Goal: Feedback & Contribution: Submit feedback/report problem

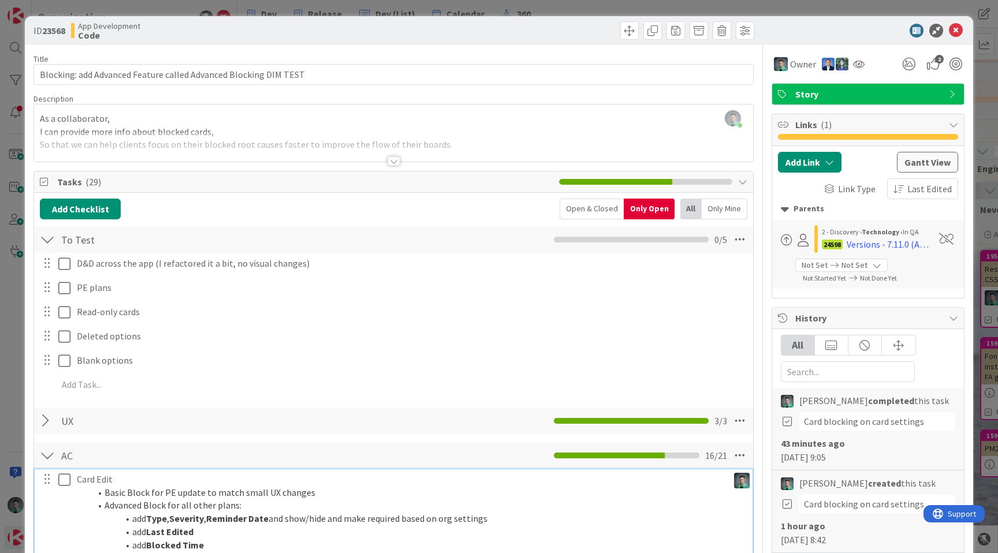
scroll to position [386, 0]
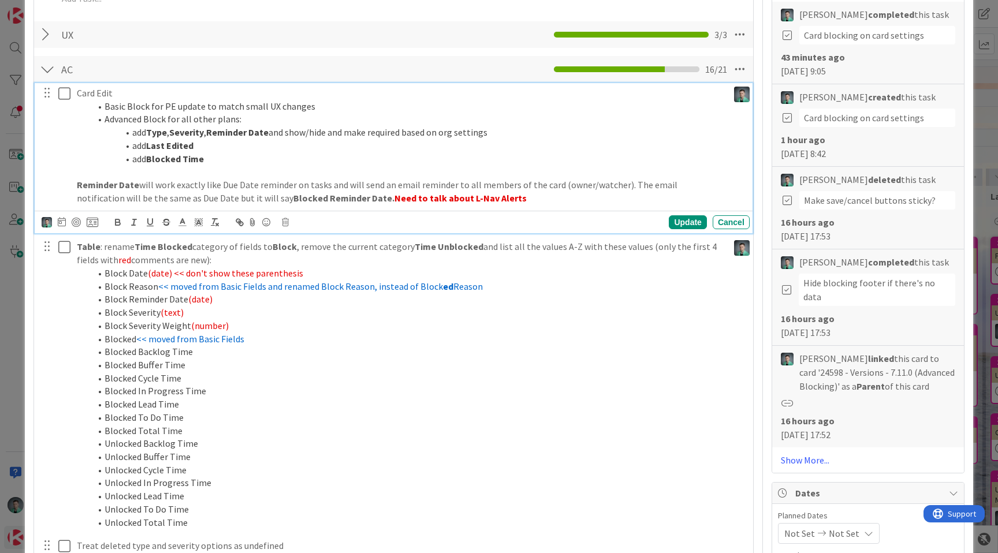
click at [434, 186] on p "Reminder Date will work exactly like Due Date reminder on tasks and will send a…" at bounding box center [400, 191] width 647 height 26
click at [394, 198] on strong "Need to talk about L-Nav Alerts" at bounding box center [460, 198] width 132 height 12
drag, startPoint x: 355, startPoint y: 198, endPoint x: 451, endPoint y: 197, distance: 96.4
click at [451, 197] on strong "Need to talk about L-Nav Alerts" at bounding box center [460, 198] width 132 height 12
copy strong "Need to talk about L-Nav Alerts"
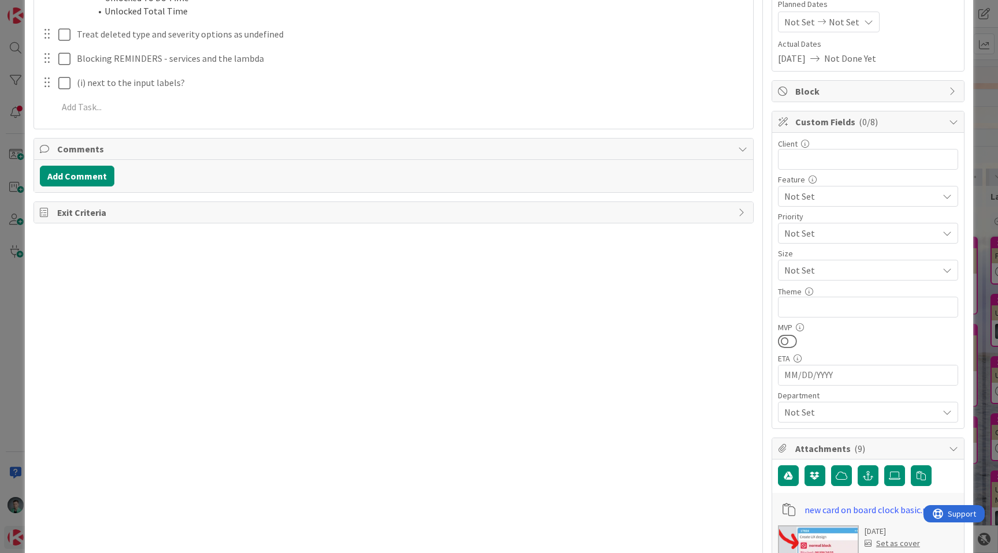
scroll to position [805, 0]
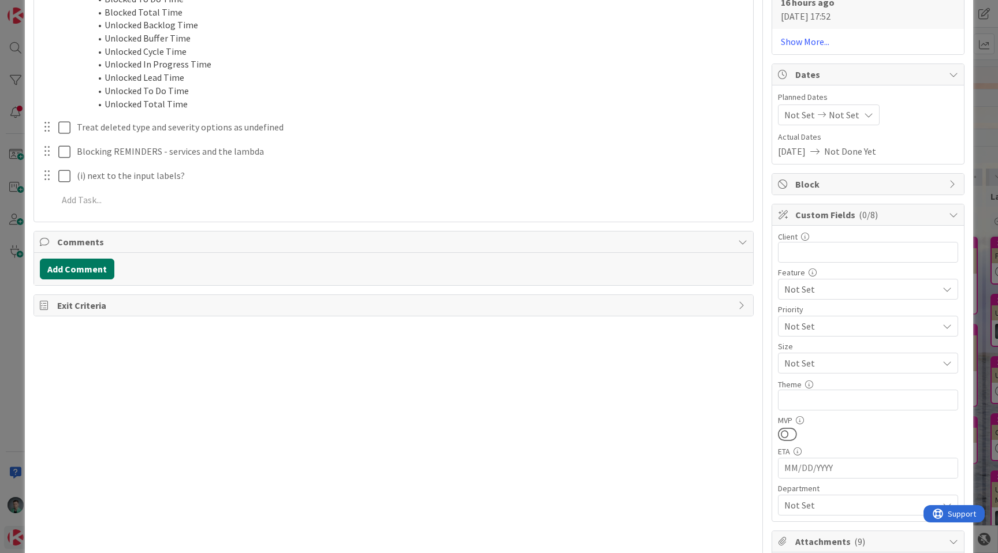
click at [79, 260] on button "Add Comment" at bounding box center [77, 269] width 74 height 21
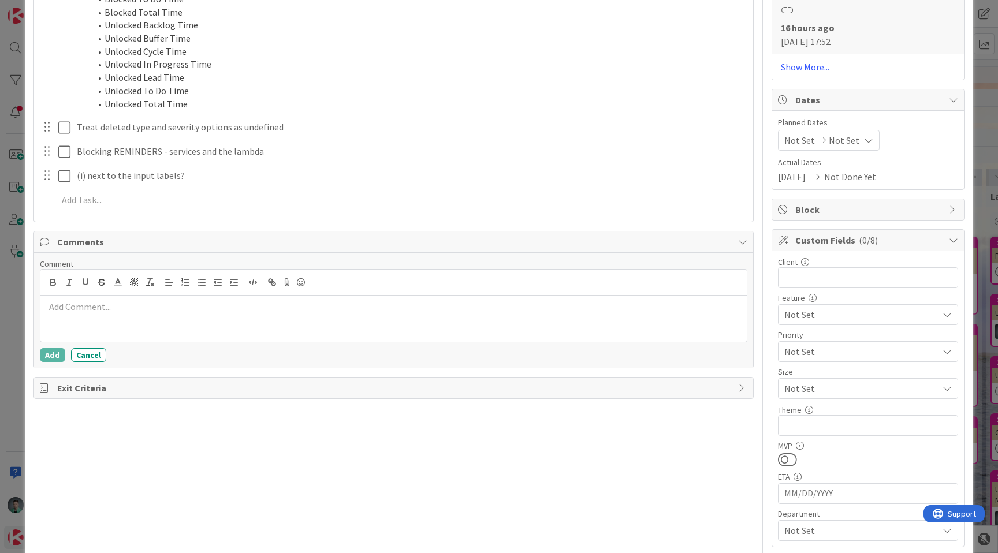
click at [120, 304] on p at bounding box center [393, 306] width 697 height 13
click at [49, 353] on button "Add" at bounding box center [52, 355] width 25 height 14
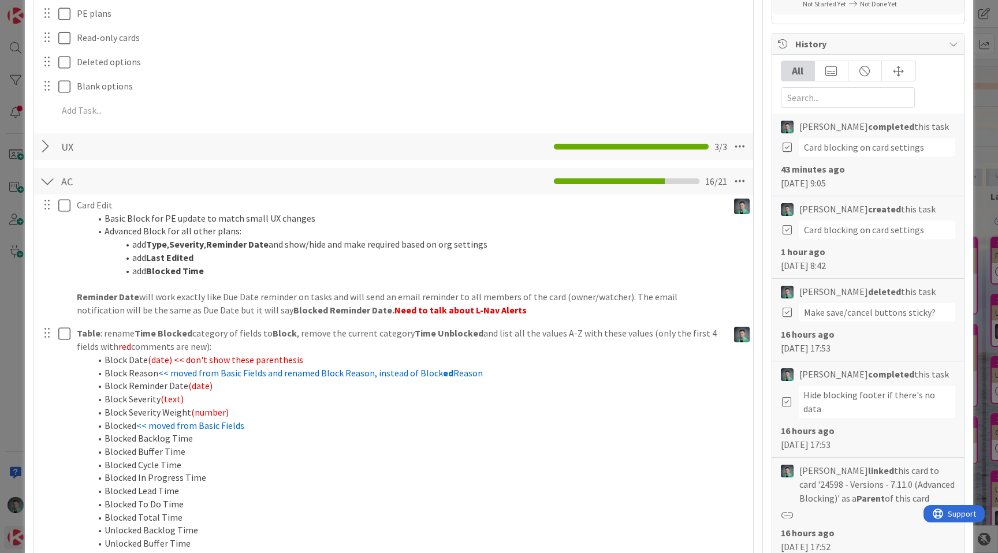
scroll to position [275, 0]
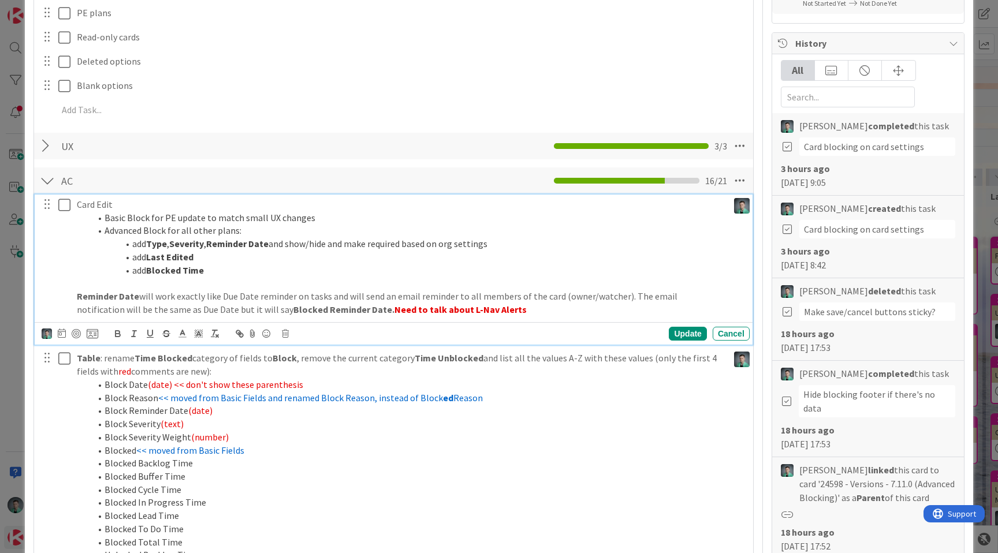
click at [293, 312] on strong "Blocked Reminder Date." at bounding box center [343, 310] width 101 height 12
drag, startPoint x: 258, startPoint y: 312, endPoint x: 318, endPoint y: 312, distance: 59.5
click at [318, 312] on strong "Blocked Reminder Date." at bounding box center [343, 310] width 101 height 12
copy strong "Blocked Reminder Date"
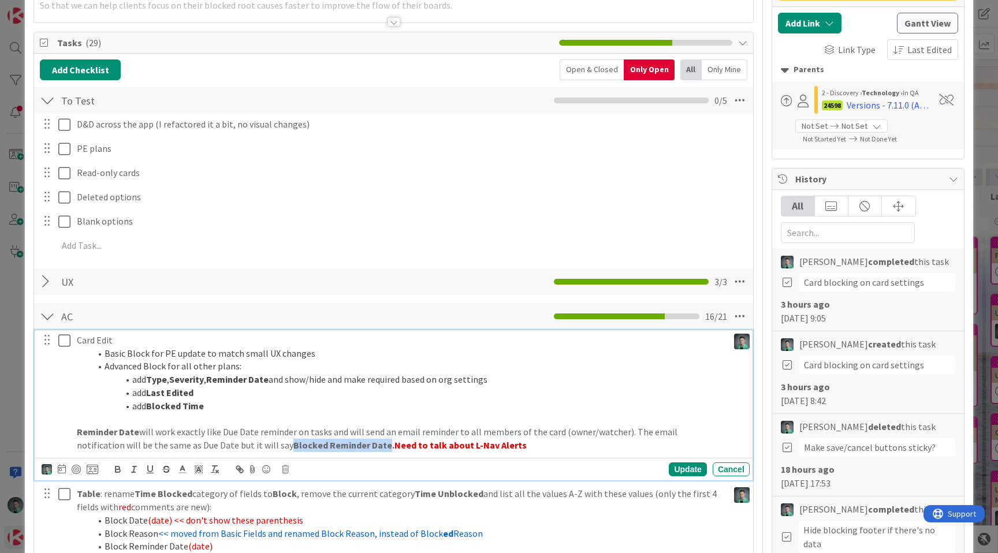
scroll to position [39, 0]
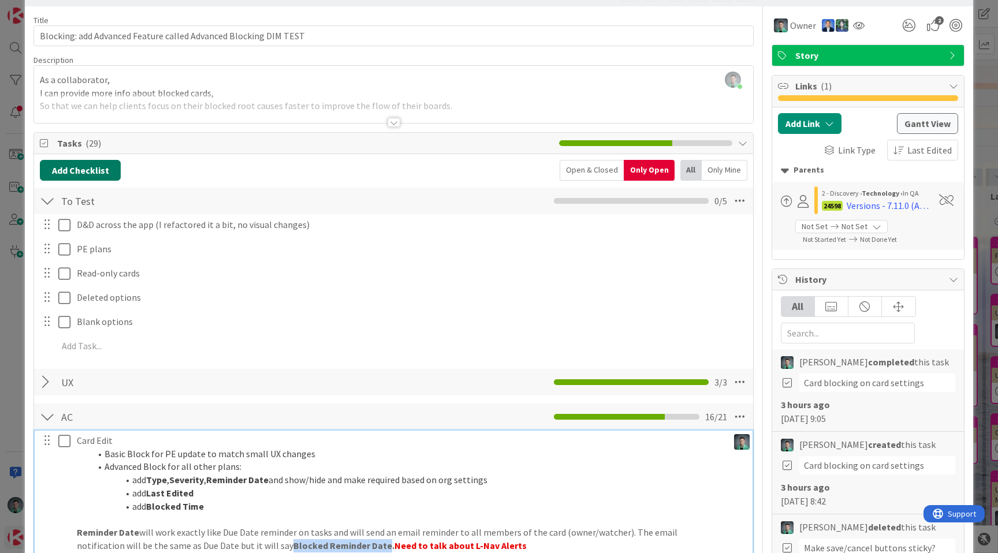
click at [81, 172] on button "Add Checklist" at bounding box center [80, 170] width 81 height 21
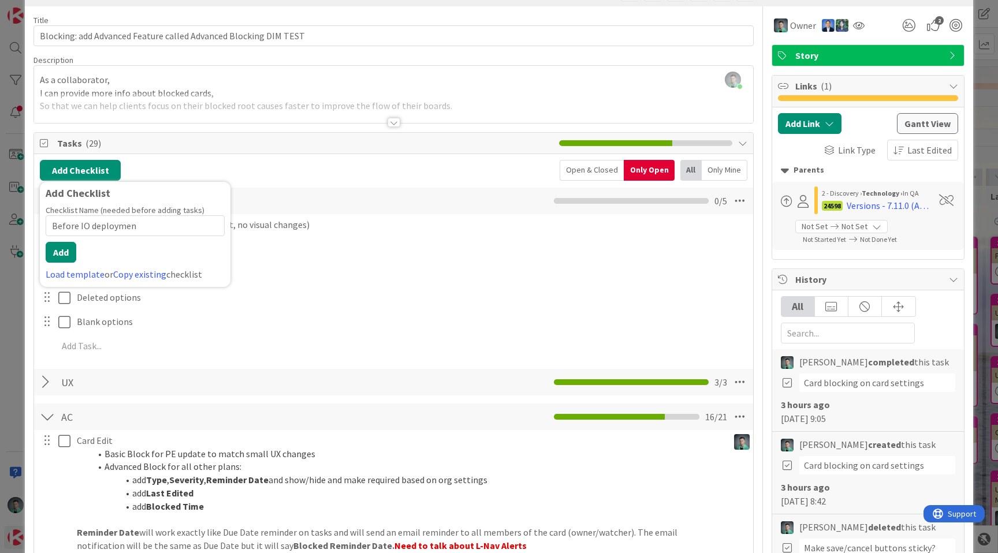
type input "Before IO deployment"
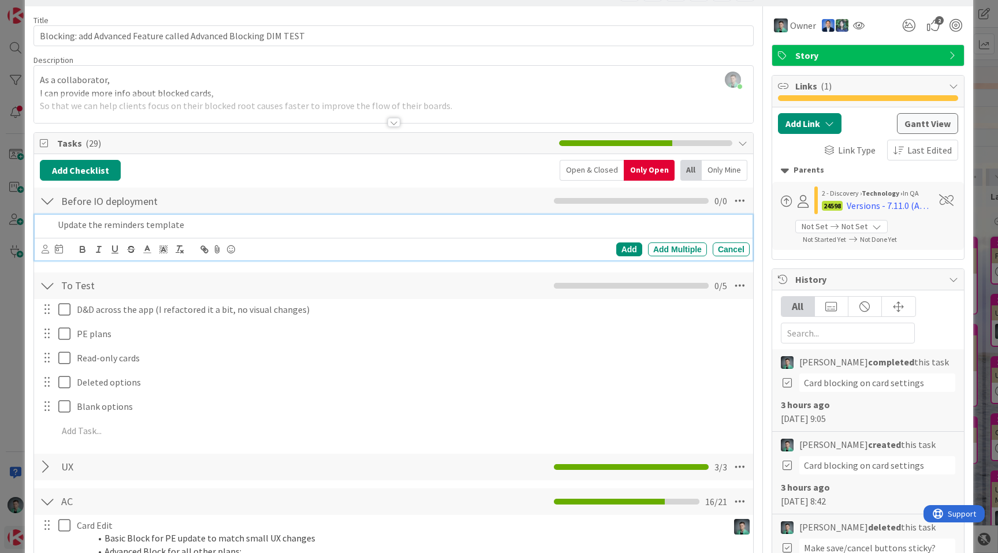
click at [238, 227] on p "Update the reminders template" at bounding box center [401, 224] width 687 height 13
click at [622, 251] on div "Add" at bounding box center [629, 249] width 26 height 14
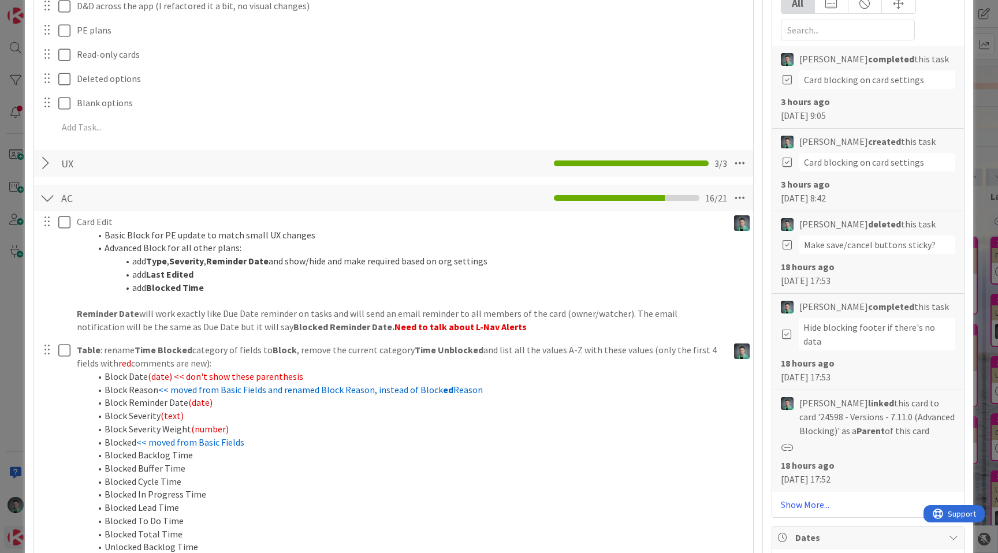
scroll to position [344, 0]
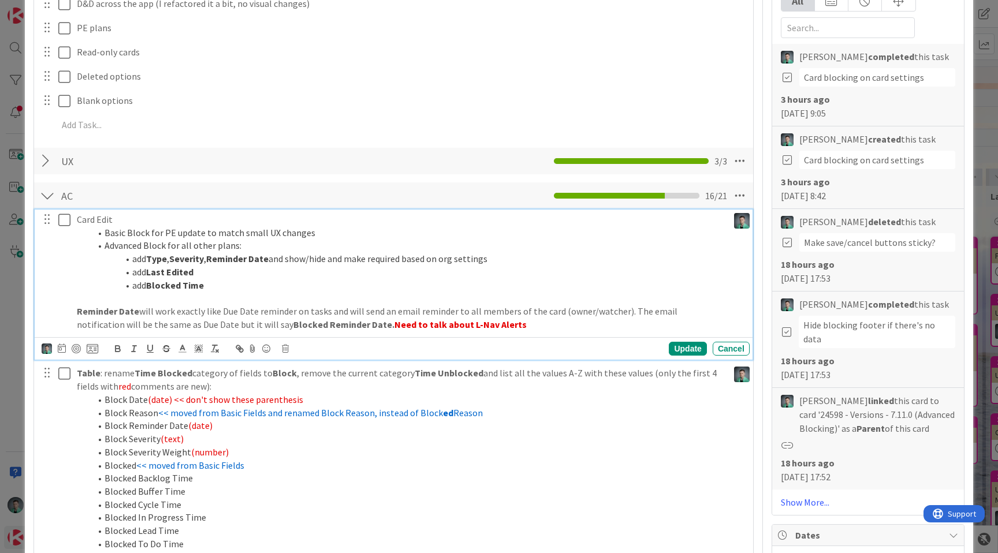
click at [64, 221] on icon at bounding box center [64, 220] width 12 height 14
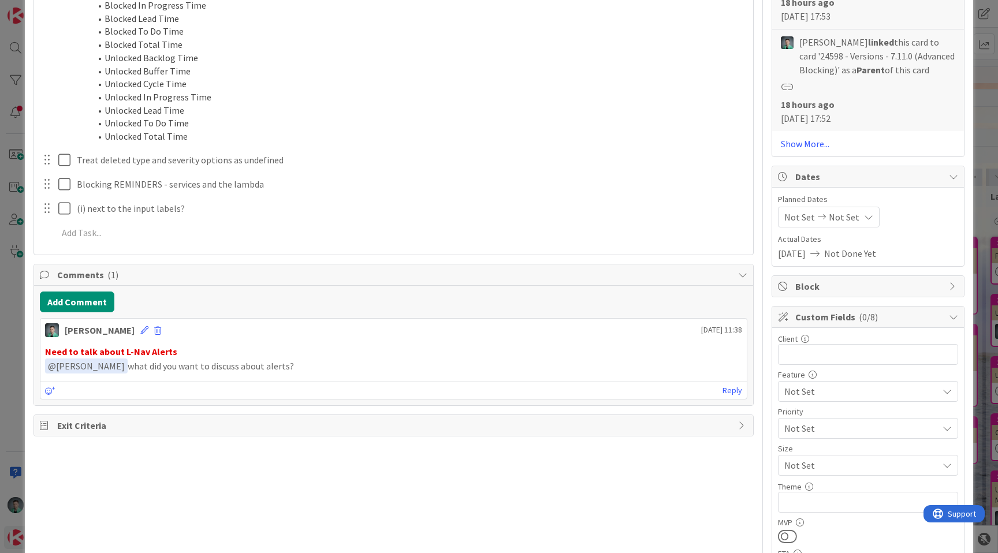
scroll to position [700, 0]
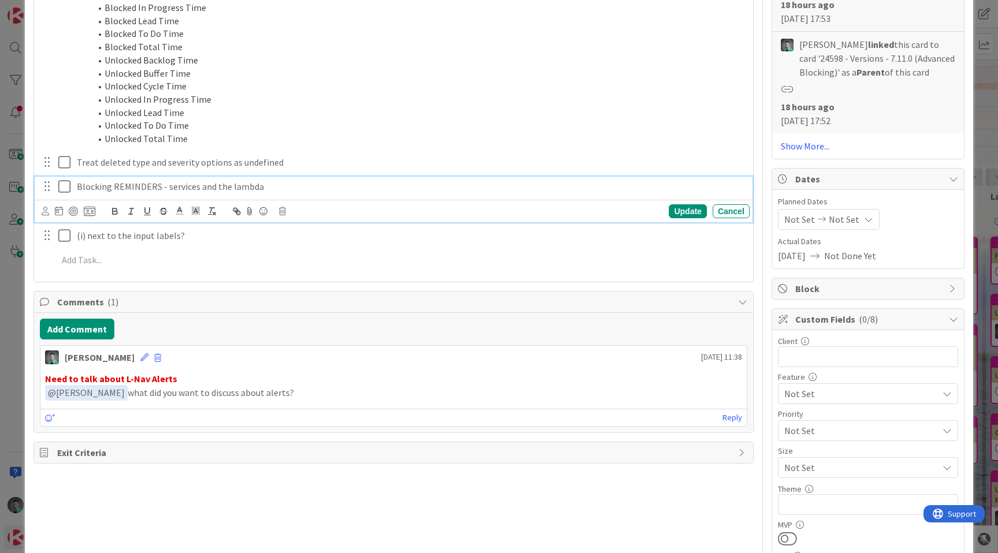
click at [62, 188] on icon at bounding box center [64, 187] width 12 height 14
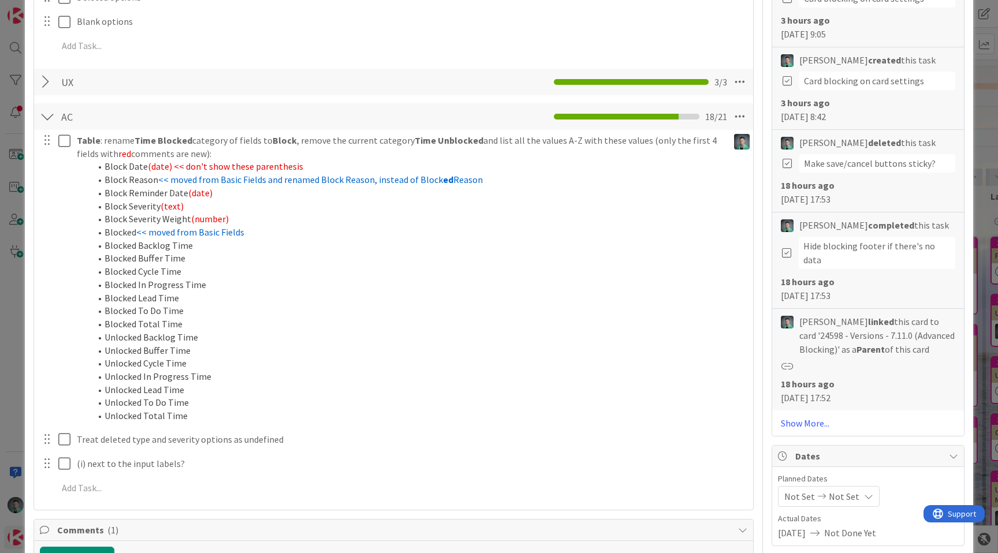
scroll to position [430, 0]
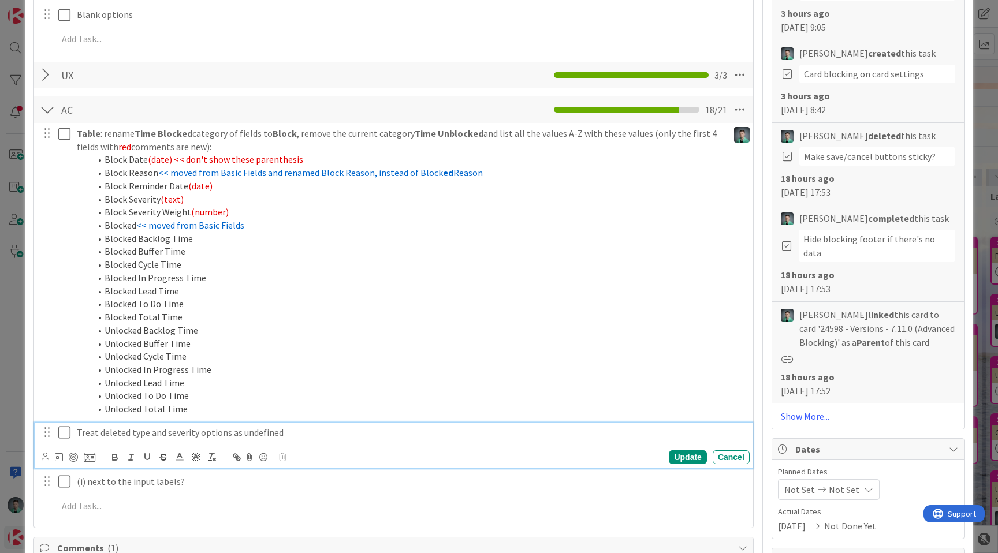
click at [61, 433] on icon at bounding box center [64, 433] width 12 height 14
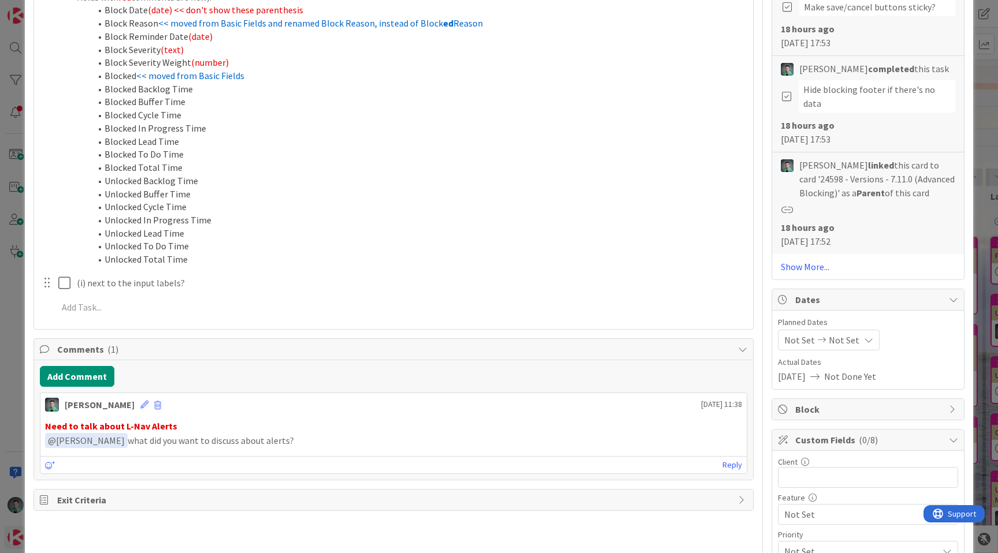
scroll to position [580, 0]
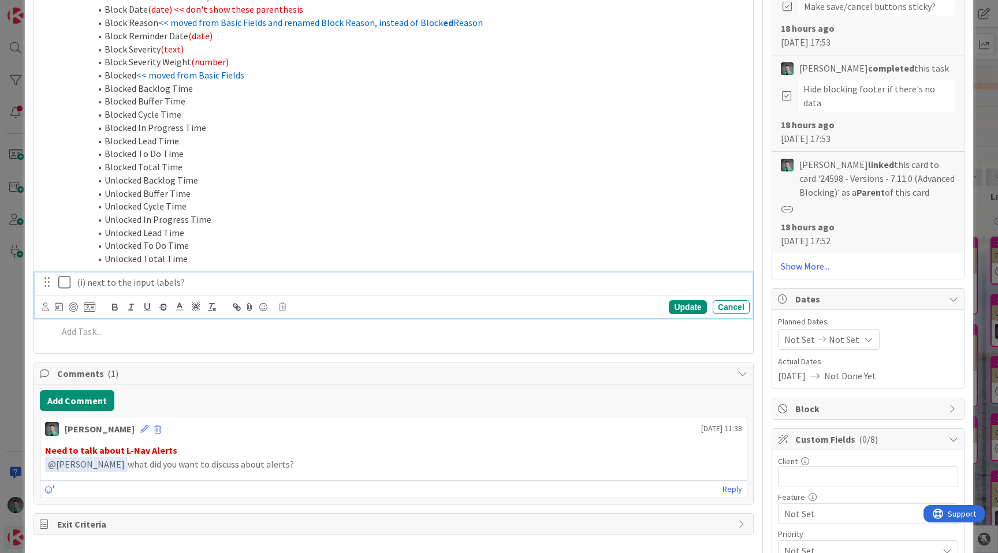
click at [121, 282] on p "(i) next to the input labels?" at bounding box center [411, 282] width 668 height 13
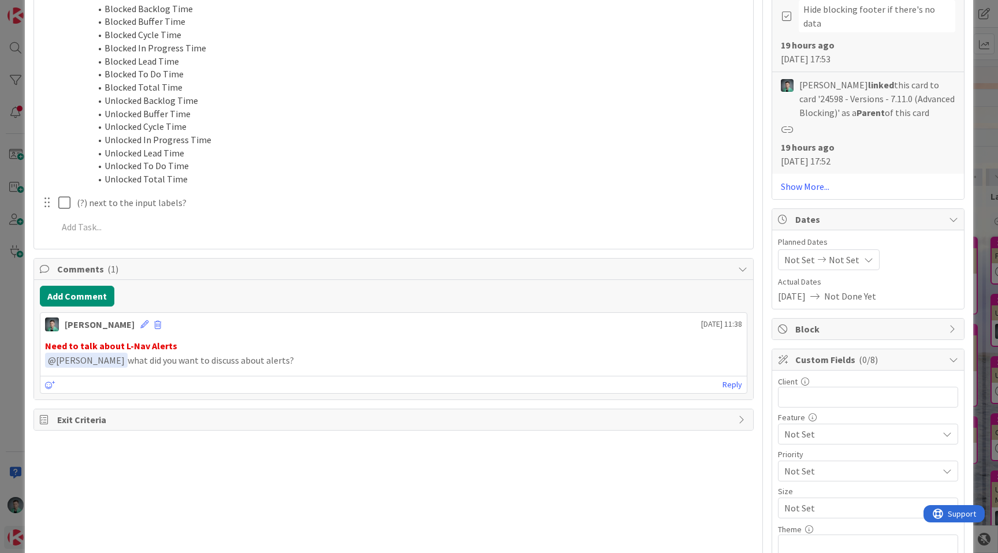
scroll to position [664, 0]
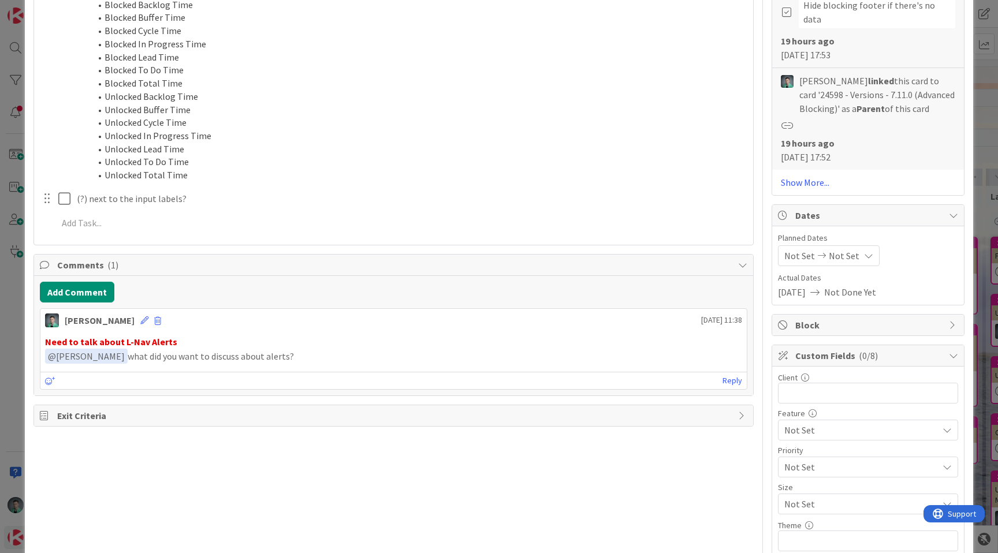
click at [8, 311] on div "ID 23568 App Development Code Title 64 / 128 Blocking: add Advanced Feature cal…" at bounding box center [499, 276] width 998 height 553
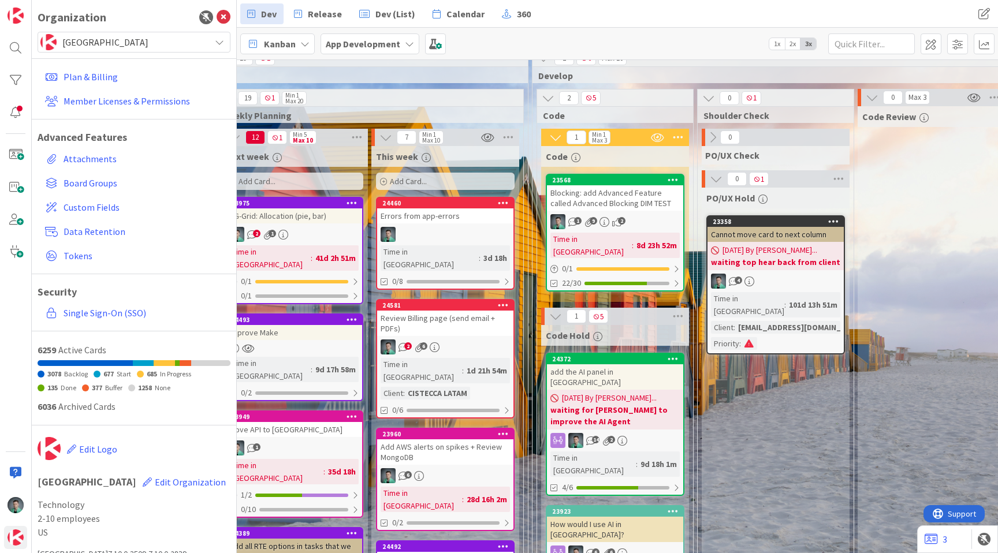
scroll to position [13, 1260]
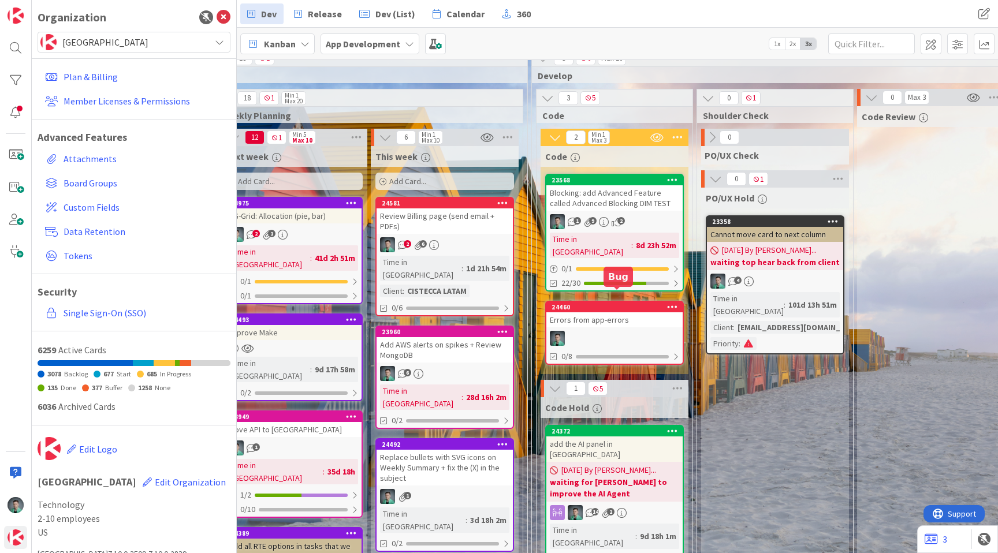
click at [613, 312] on div "Errors from app-errors" at bounding box center [614, 319] width 136 height 15
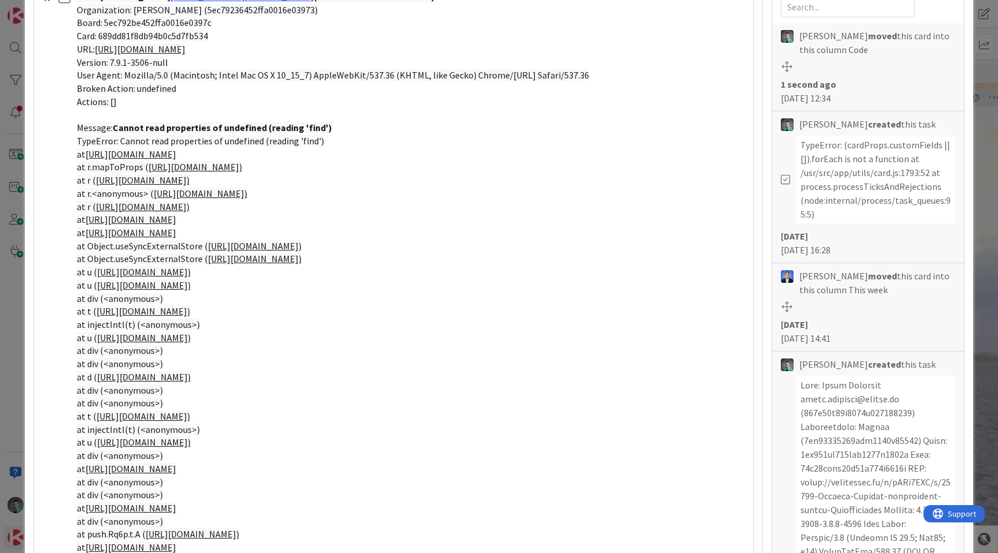
scroll to position [236, 0]
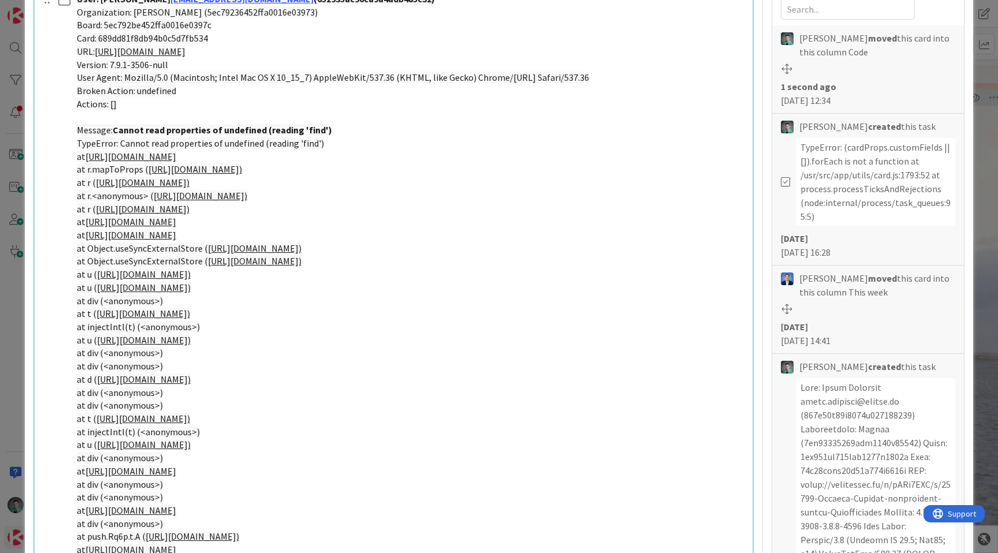
drag, startPoint x: 144, startPoint y: 169, endPoint x: 360, endPoint y: 172, distance: 216.0
click at [360, 172] on p "at r.mapToProps ( [URL][DOMAIN_NAME])" at bounding box center [411, 169] width 668 height 13
copy link "[URL][DOMAIN_NAME]:"
click at [589, 176] on p "at r ( [URL][DOMAIN_NAME])" at bounding box center [411, 182] width 668 height 13
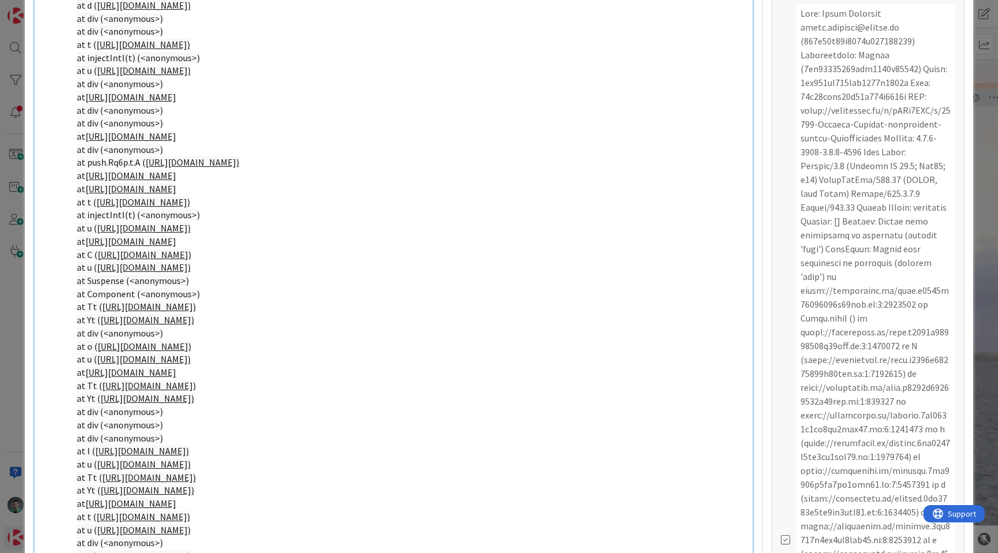
scroll to position [961, 0]
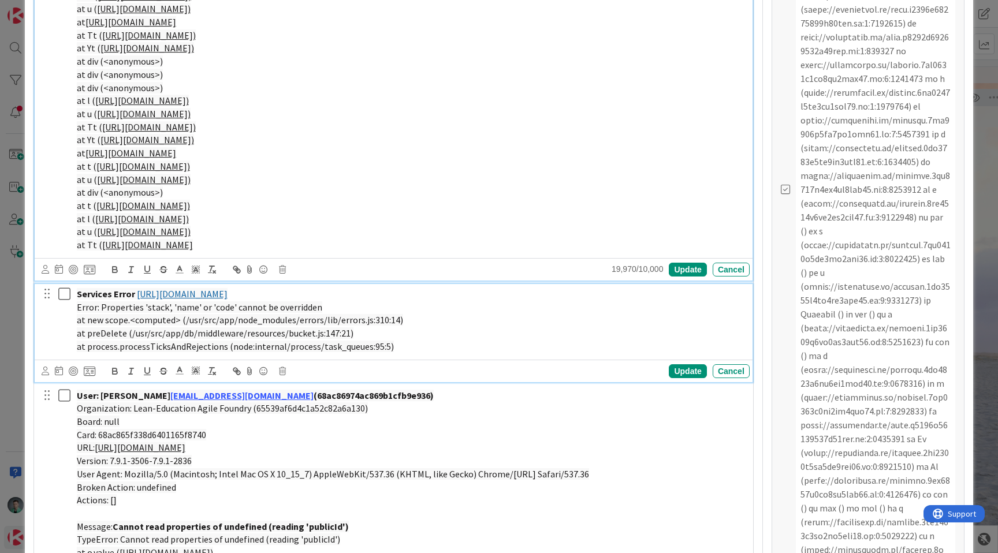
click at [64, 295] on icon at bounding box center [64, 294] width 12 height 14
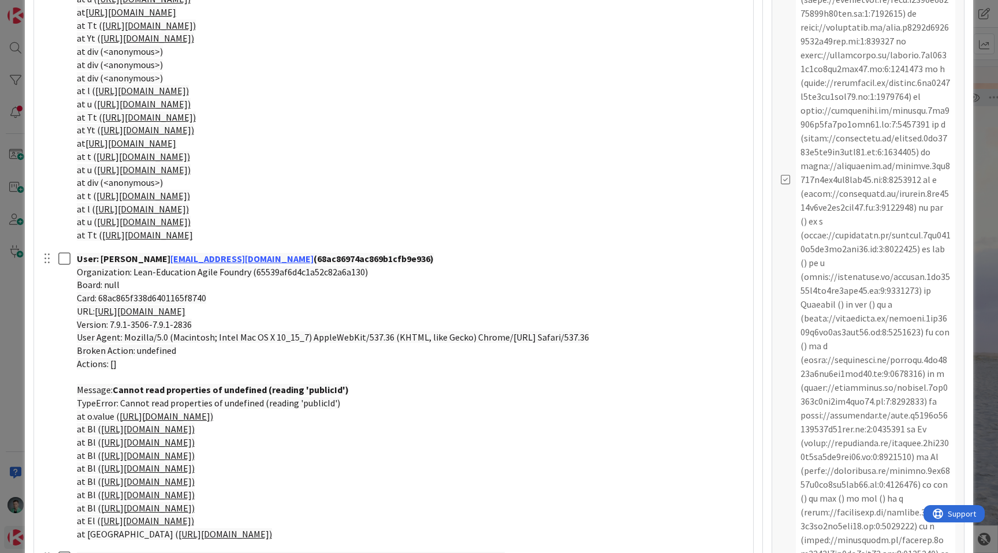
scroll to position [974, 0]
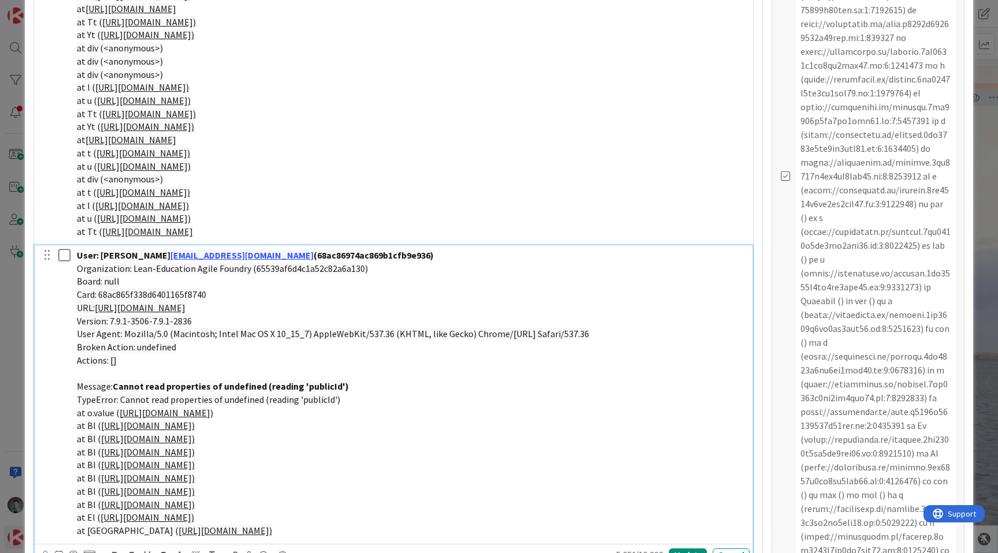
drag, startPoint x: 120, startPoint y: 411, endPoint x: 327, endPoint y: 412, distance: 207.9
click at [327, 412] on p "at o.value ( [URL][DOMAIN_NAME])" at bounding box center [411, 412] width 668 height 13
copy link "[URL][DOMAIN_NAME]"
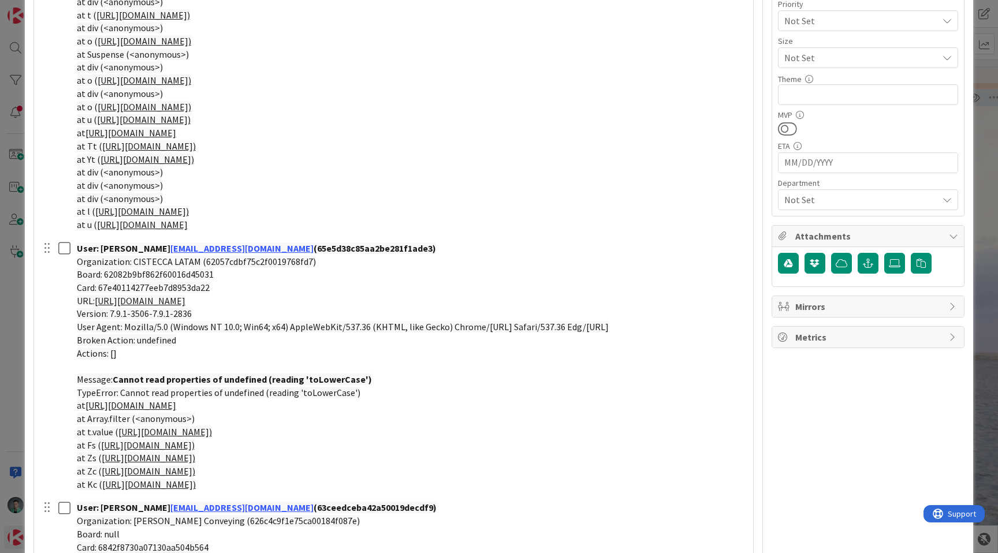
scroll to position [2447, 0]
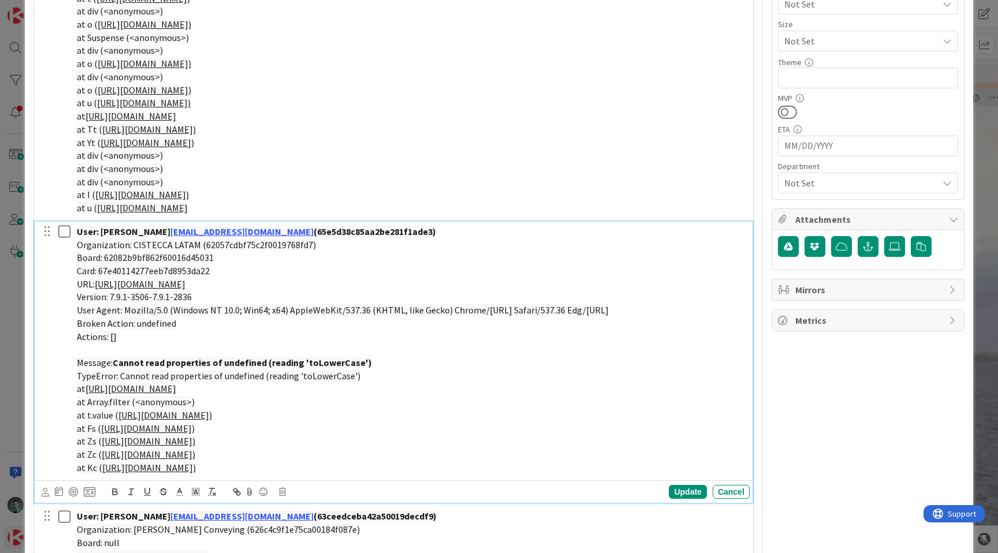
click at [326, 367] on strong "Cannot read properties of undefined (reading 'toLowerCase')" at bounding box center [242, 363] width 259 height 12
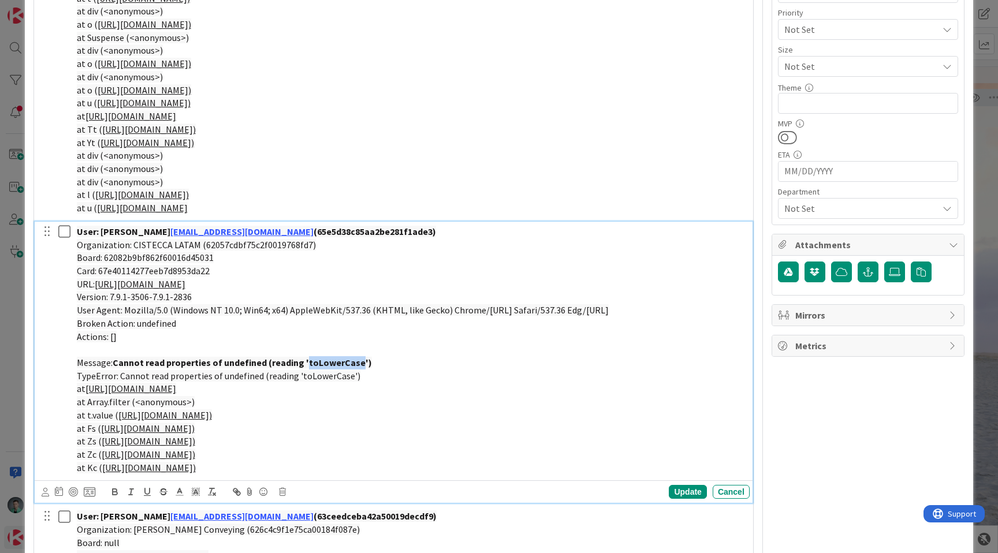
click at [326, 367] on strong "Cannot read properties of undefined (reading 'toLowerCase')" at bounding box center [242, 363] width 259 height 12
copy strong "toLowerCase"
drag, startPoint x: 353, startPoint y: 387, endPoint x: 88, endPoint y: 387, distance: 265.6
click at [88, 387] on p "at [URL][DOMAIN_NAME]" at bounding box center [411, 388] width 668 height 13
copy link "[URL][DOMAIN_NAME]"
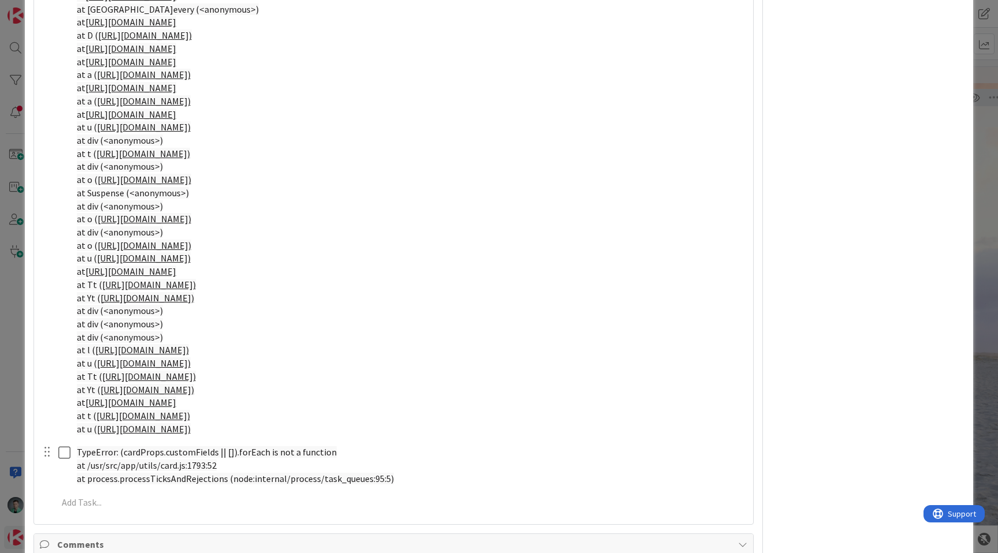
scroll to position [3436, 0]
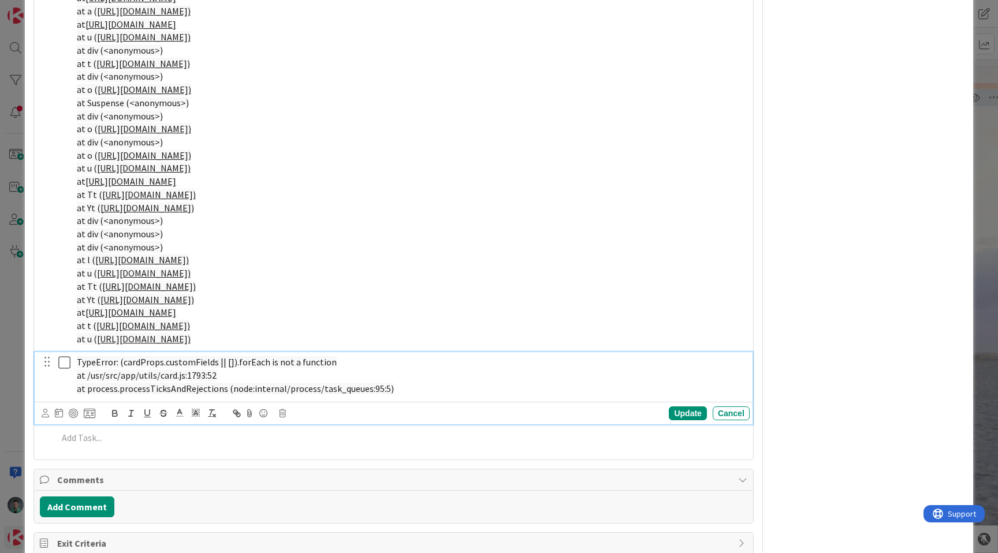
click at [329, 377] on p "at /usr/src/app/utils/card.js:1793:52" at bounding box center [411, 375] width 668 height 13
click at [127, 362] on span "TypeError: (cardProps.customFields || []).forEach is not a function" at bounding box center [207, 362] width 260 height 12
drag, startPoint x: 127, startPoint y: 362, endPoint x: 229, endPoint y: 362, distance: 102.2
click at [229, 362] on span "TypeError: (cardProps.customFields || []).forEach is not a function" at bounding box center [207, 362] width 260 height 12
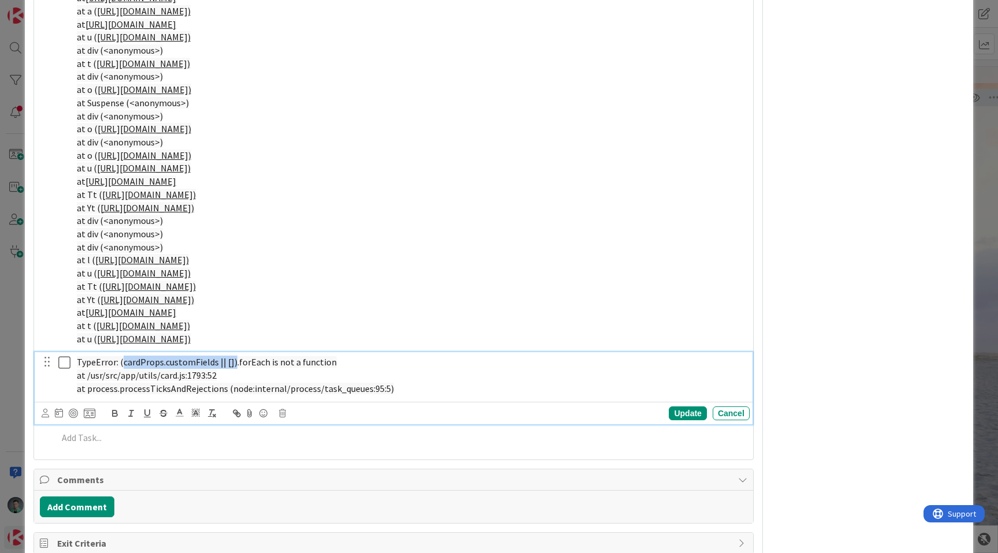
copy span "cardProps.customFields || [])"
click at [405, 378] on p "at /usr/src/app/utils/card.js:1793:52" at bounding box center [411, 375] width 668 height 13
click at [65, 364] on icon at bounding box center [64, 363] width 12 height 14
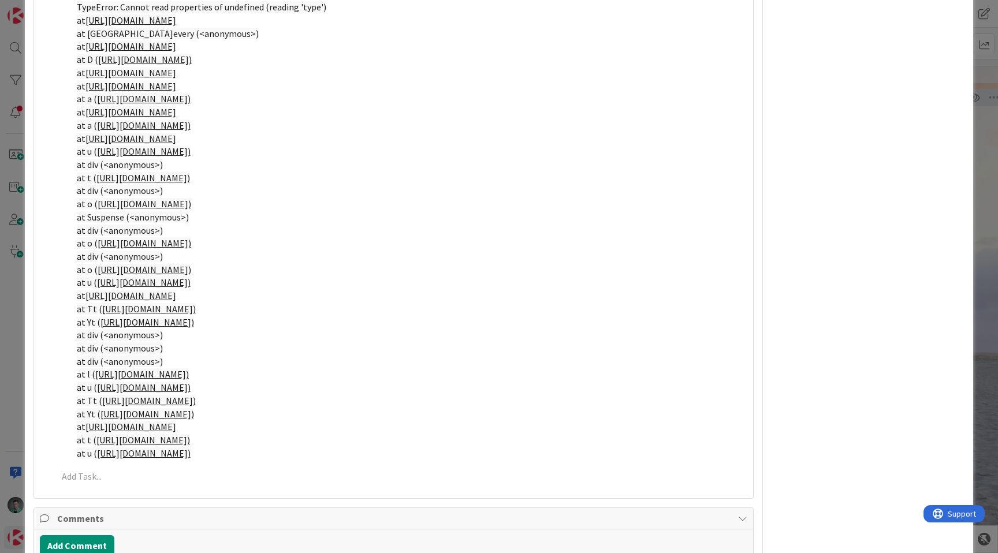
scroll to position [3361, 0]
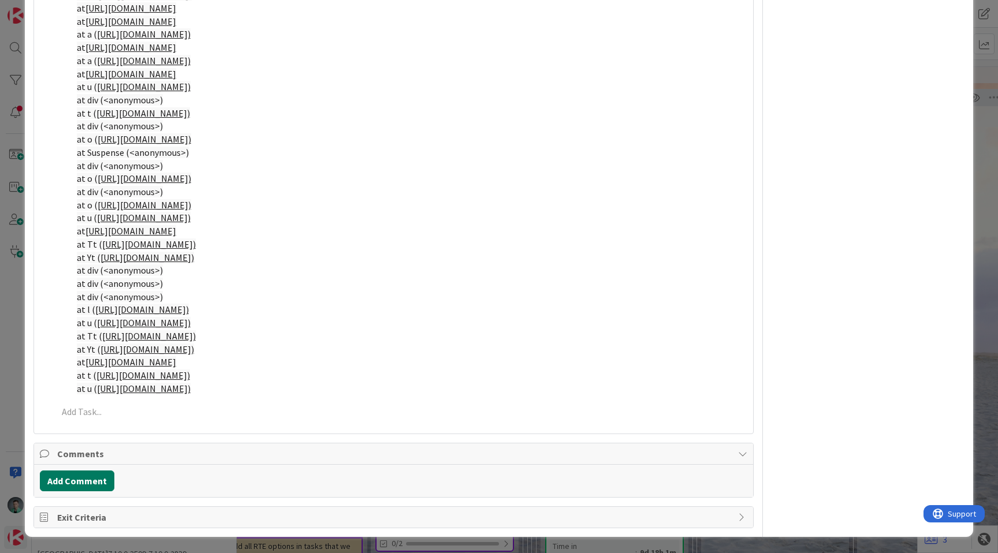
click at [85, 483] on button "Add Comment" at bounding box center [77, 481] width 74 height 21
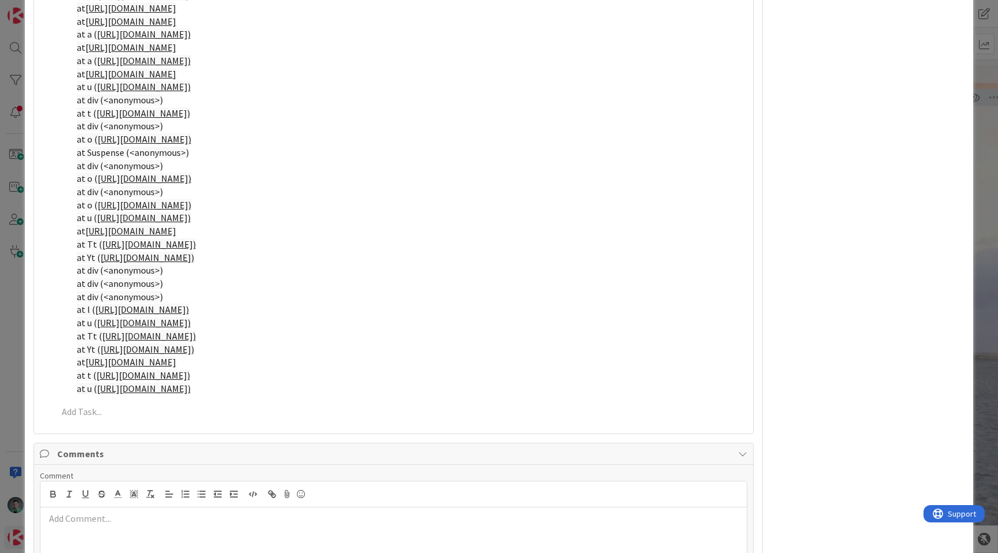
click at [150, 530] on div at bounding box center [393, 531] width 706 height 46
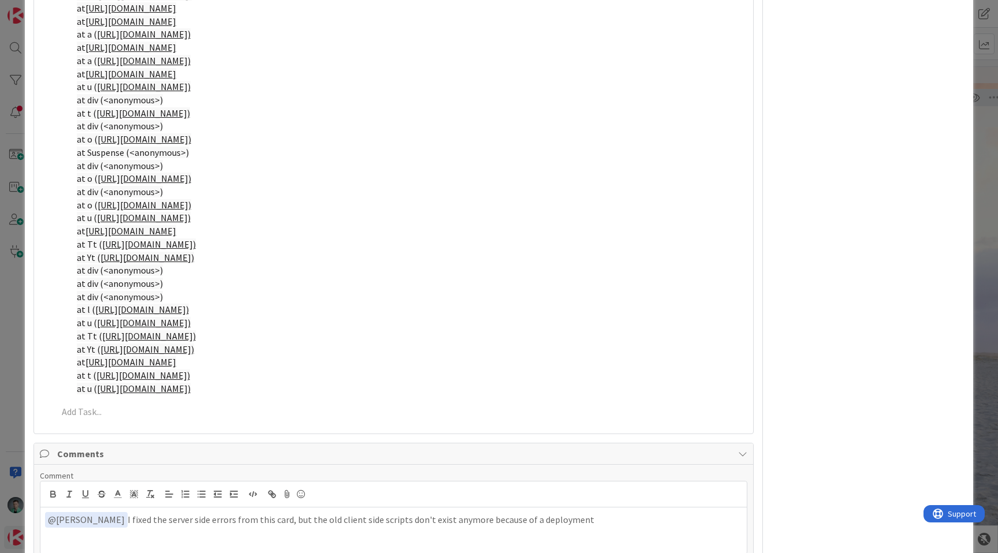
click at [597, 520] on p "﻿ @ [PERSON_NAME] ﻿ I fixed the server side errors from this card, but the old …" at bounding box center [393, 520] width 697 height 16
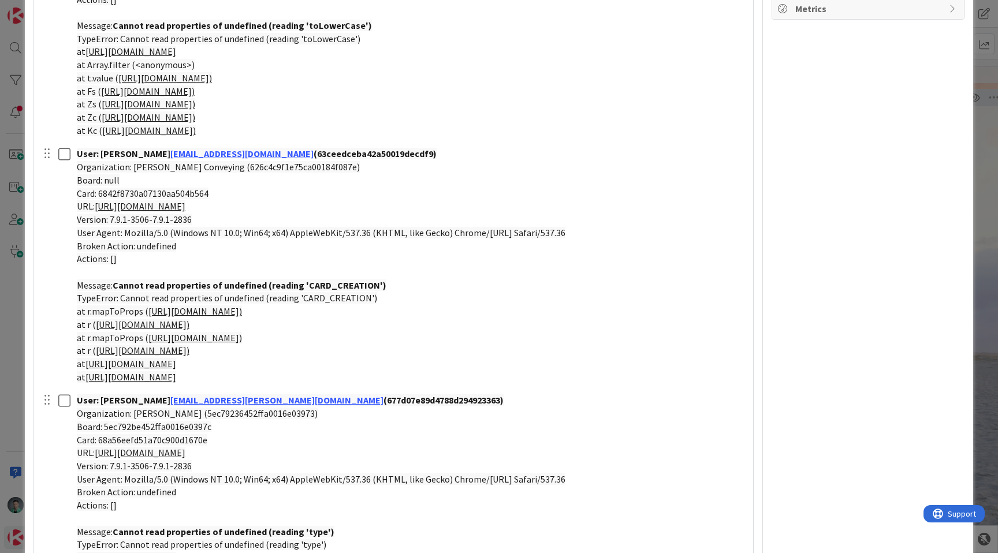
scroll to position [2700, 0]
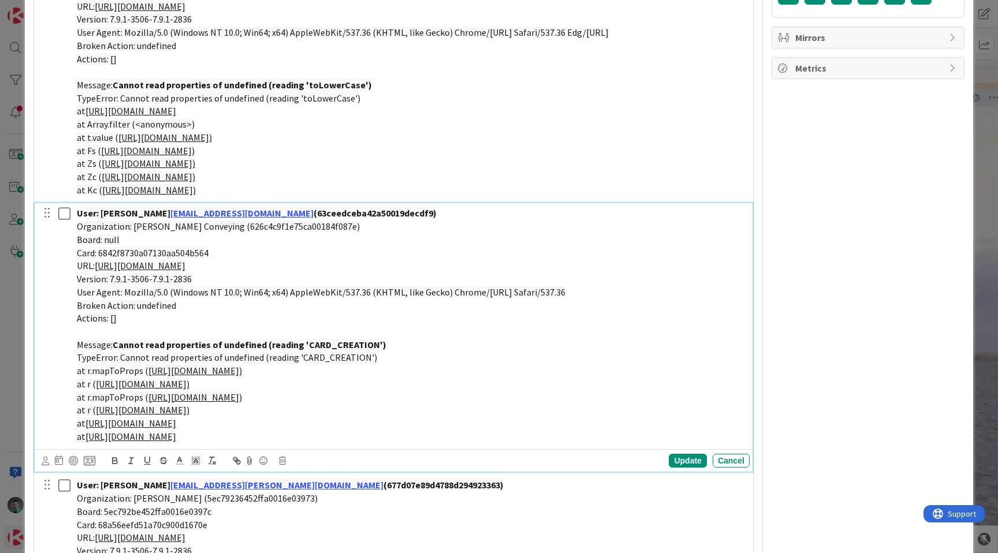
click at [317, 345] on strong "Cannot read properties of undefined (reading 'CARD_CREATION')" at bounding box center [250, 345] width 274 height 12
copy strong "CARD_CREATION"
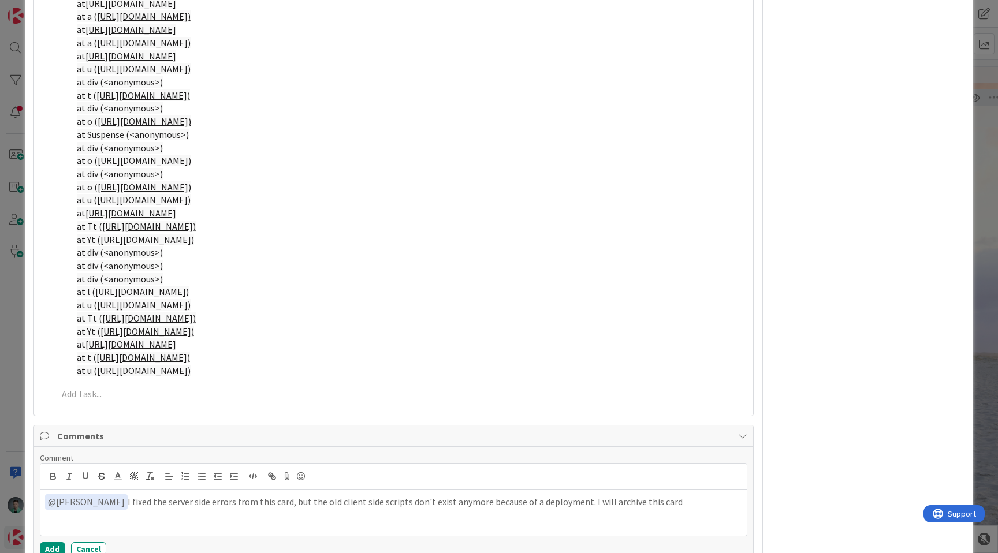
scroll to position [3469, 0]
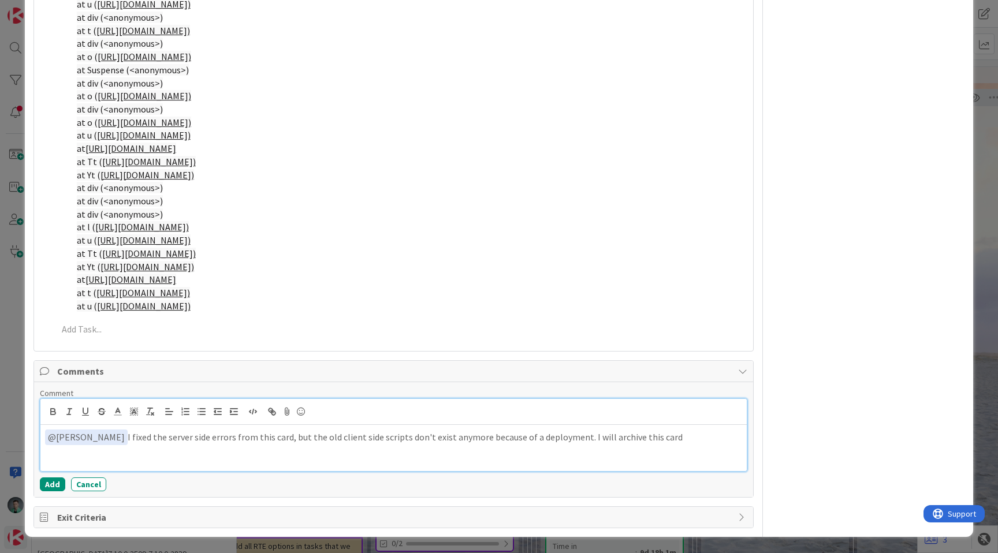
click at [458, 432] on p "﻿ @ [PERSON_NAME] ﻿ I fixed the server side errors from this card, but the old …" at bounding box center [393, 438] width 697 height 16
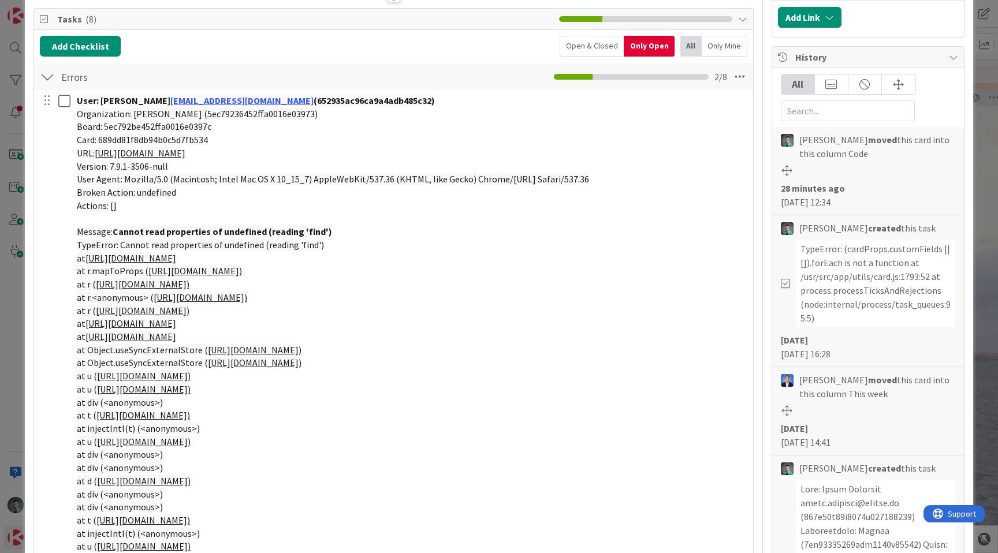
scroll to position [0, 0]
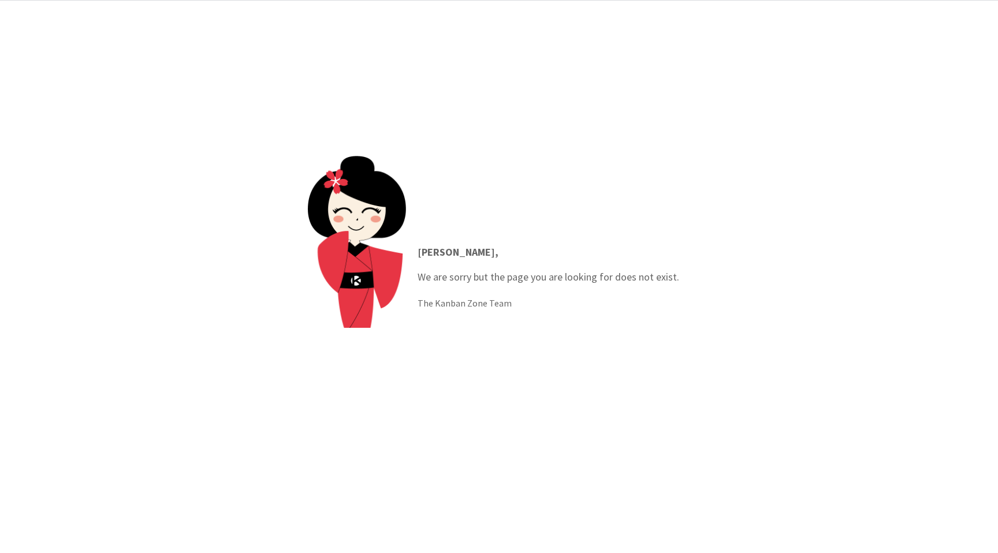
click at [614, 92] on div "[PERSON_NAME] , We are sorry but the page you are looking for does not exist. T…" at bounding box center [499, 277] width 998 height 553
click at [598, 96] on div "[PERSON_NAME] , We are sorry but the page you are looking for does not exist. T…" at bounding box center [499, 277] width 998 height 553
